Goal: Navigation & Orientation: Find specific page/section

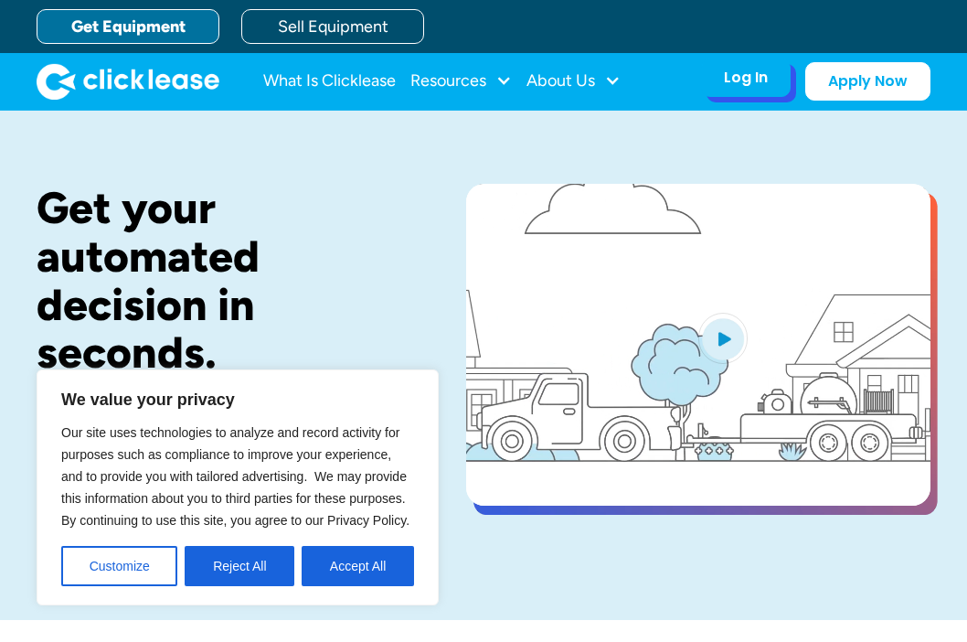
click at [717, 89] on div "Log In Account login I use Clicklease to get my equipment Partner Portal I offe…" at bounding box center [746, 77] width 90 height 38
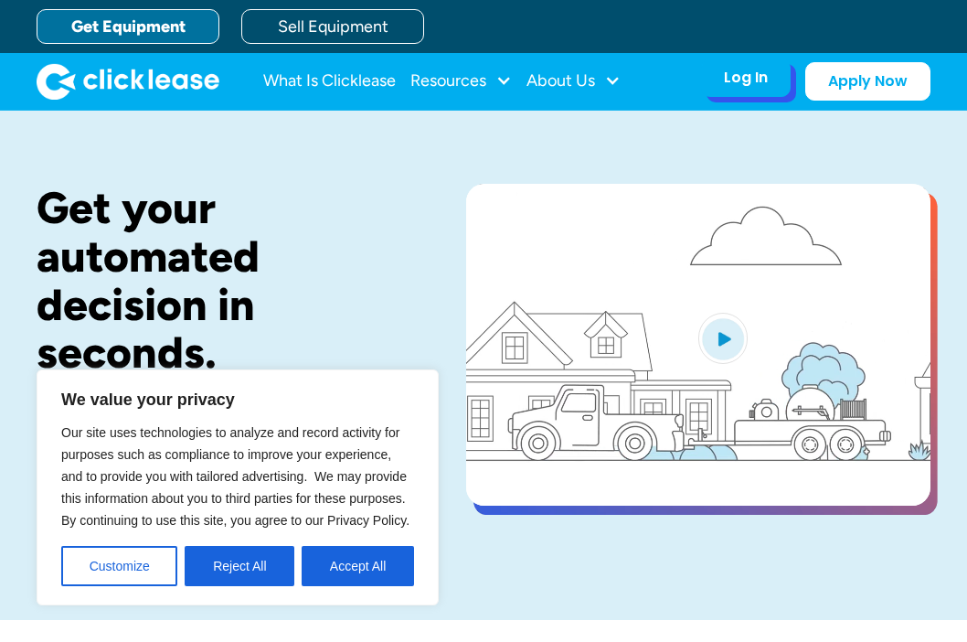
click at [770, 94] on div "Log In Account login I use Clicklease to get my equipment Partner Portal I offe…" at bounding box center [746, 77] width 90 height 38
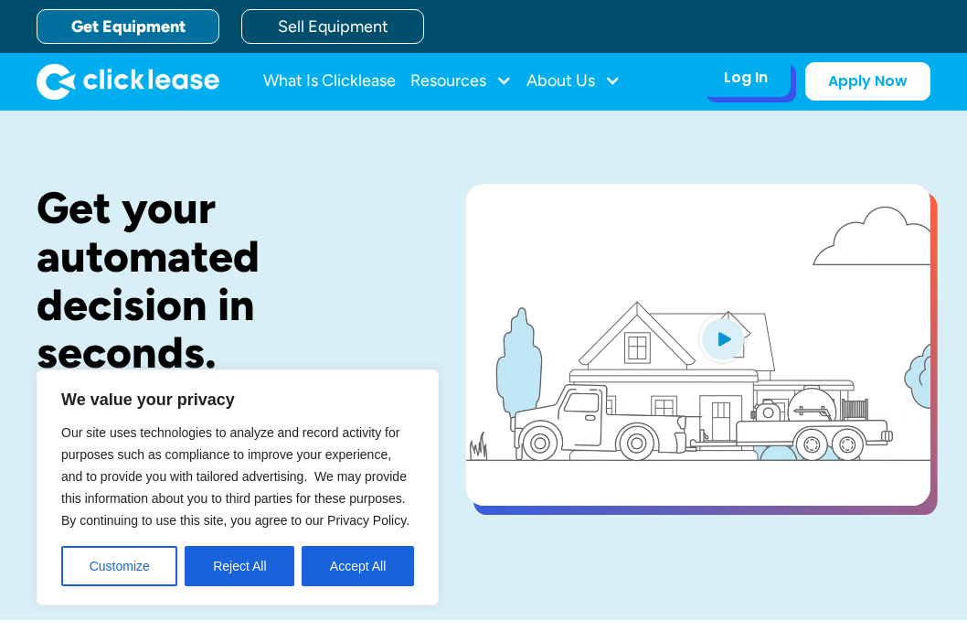
click at [773, 92] on div "Log In Account login I use Clicklease to get my equipment Partner Portal I offe…" at bounding box center [746, 77] width 90 height 38
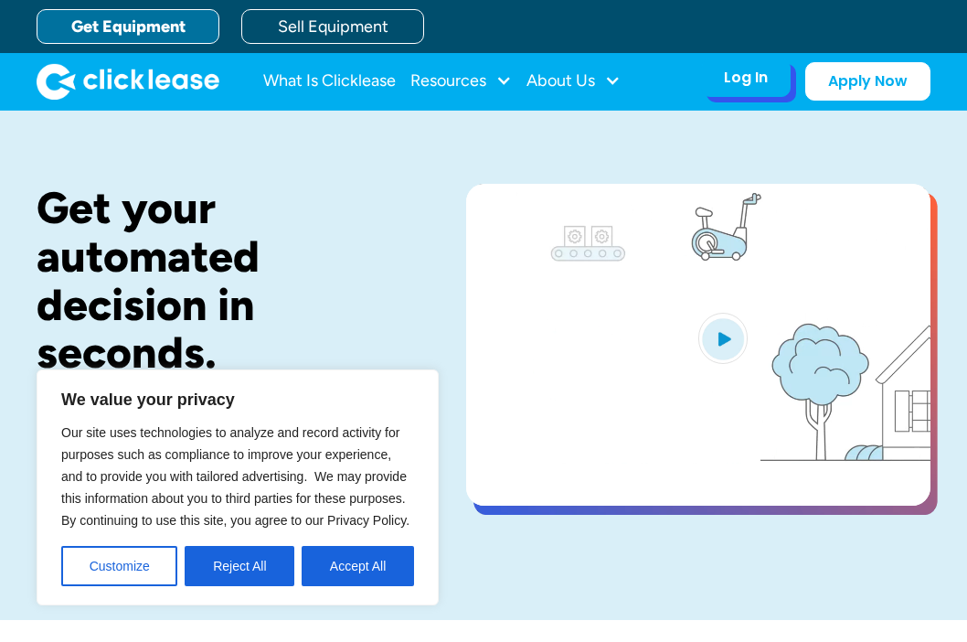
click at [771, 97] on div "Log In Account login I use Clicklease to get my equipment Partner Portal I offe…" at bounding box center [746, 77] width 90 height 38
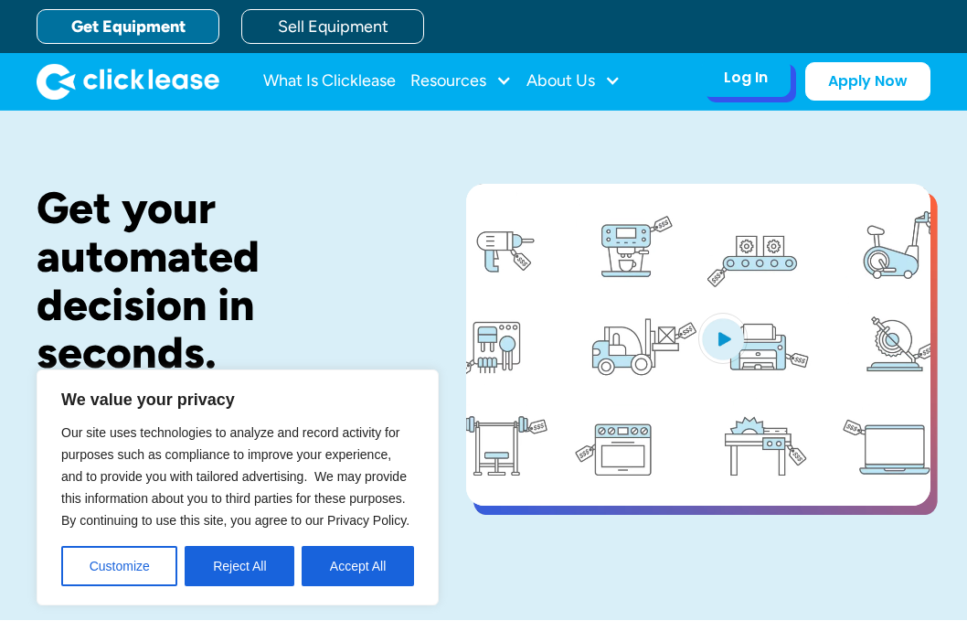
click at [771, 93] on div "Log In Account login I use Clicklease to get my equipment Partner Portal I offe…" at bounding box center [746, 77] width 90 height 38
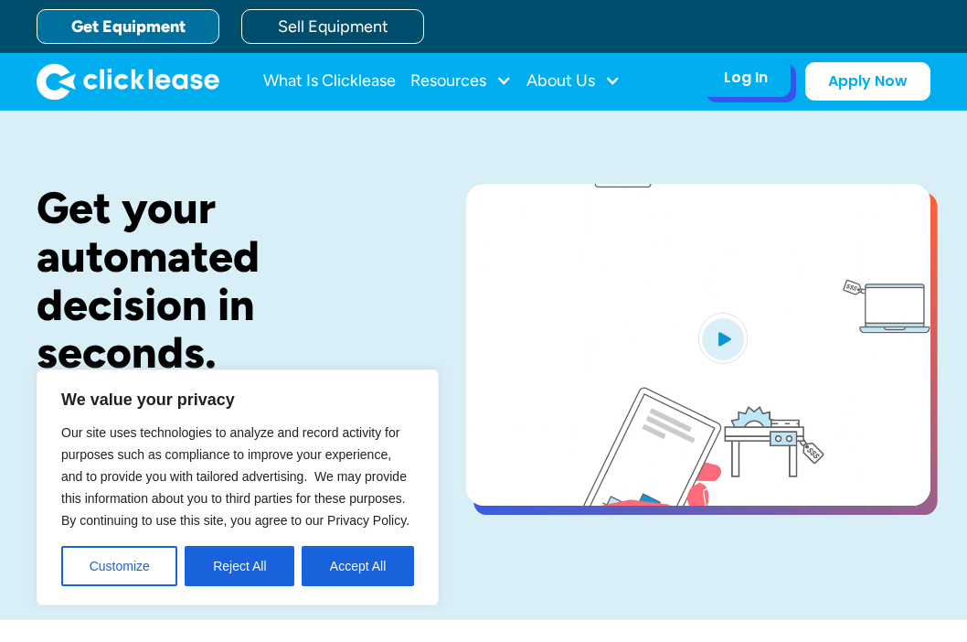
click at [769, 82] on div "Log In Account login I use Clicklease to get my equipment Partner Portal I offe…" at bounding box center [746, 77] width 90 height 38
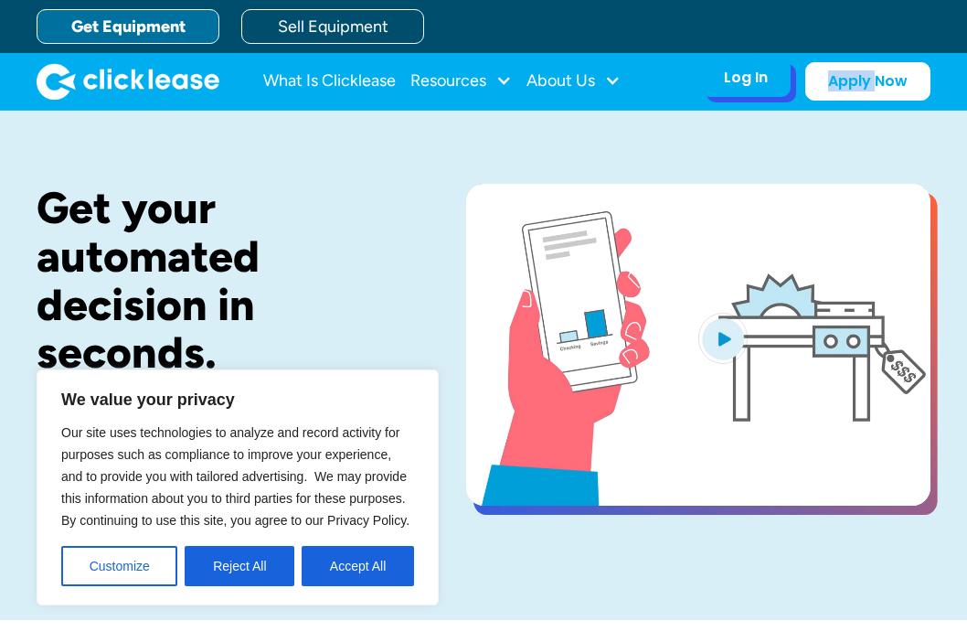
click at [770, 81] on div "Log In Account login I use Clicklease to get my equipment Partner Portal I offe…" at bounding box center [746, 77] width 90 height 38
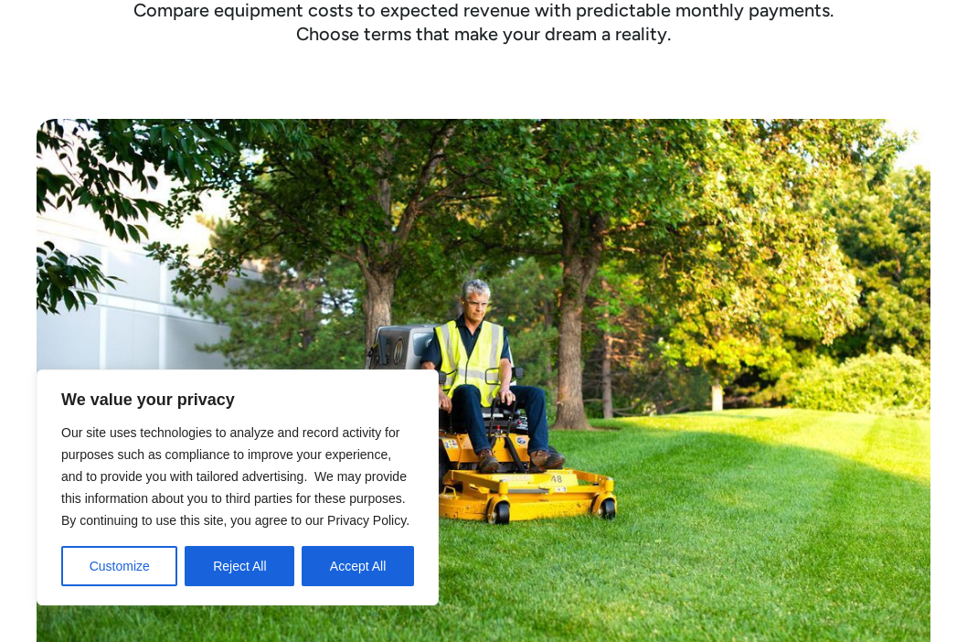
scroll to position [823, 0]
